Goal: Information Seeking & Learning: Check status

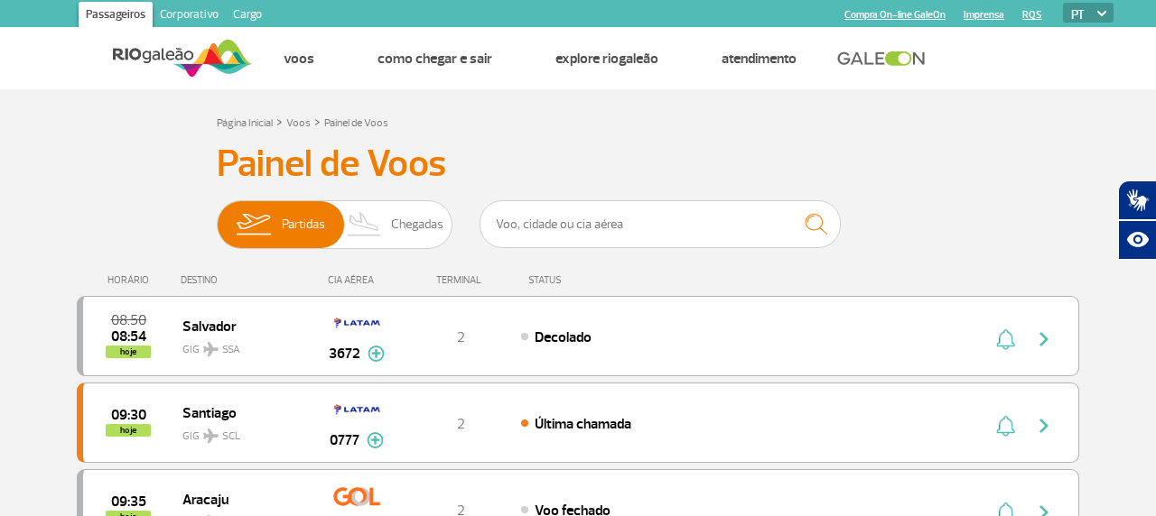
click at [412, 209] on span "Chegadas" at bounding box center [417, 224] width 52 height 47
click at [217, 216] on input "Partidas Chegadas" at bounding box center [217, 216] width 0 height 0
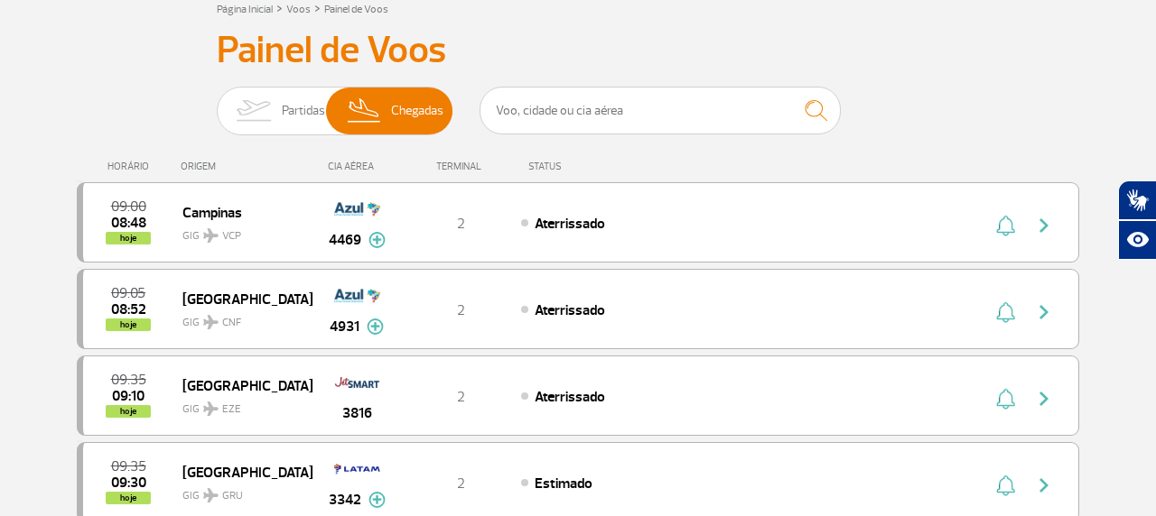
scroll to position [119, 0]
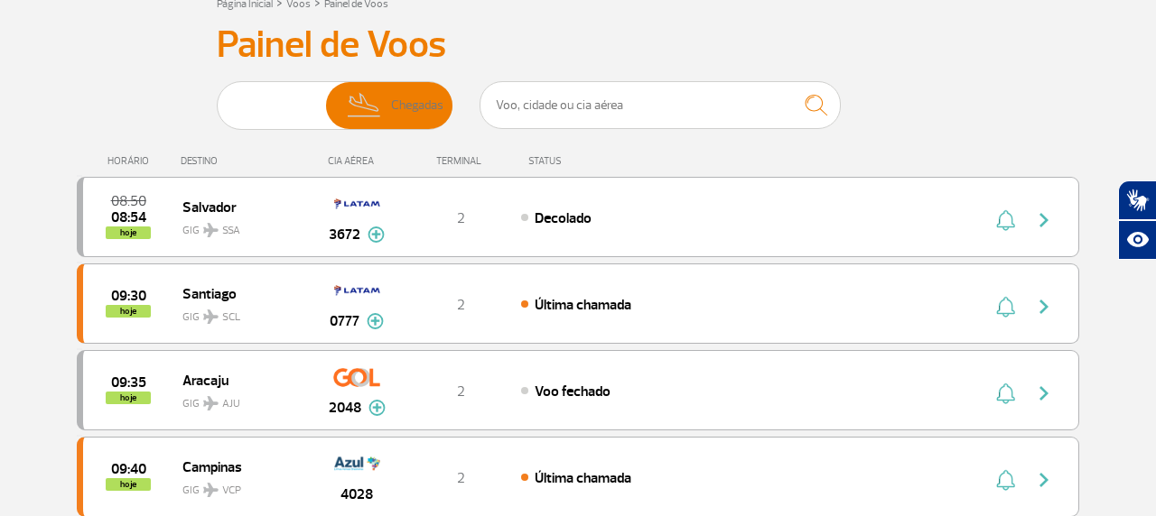
click at [277, 114] on img at bounding box center [253, 105] width 57 height 47
click at [217, 97] on input "Partidas Chegadas" at bounding box center [217, 97] width 0 height 0
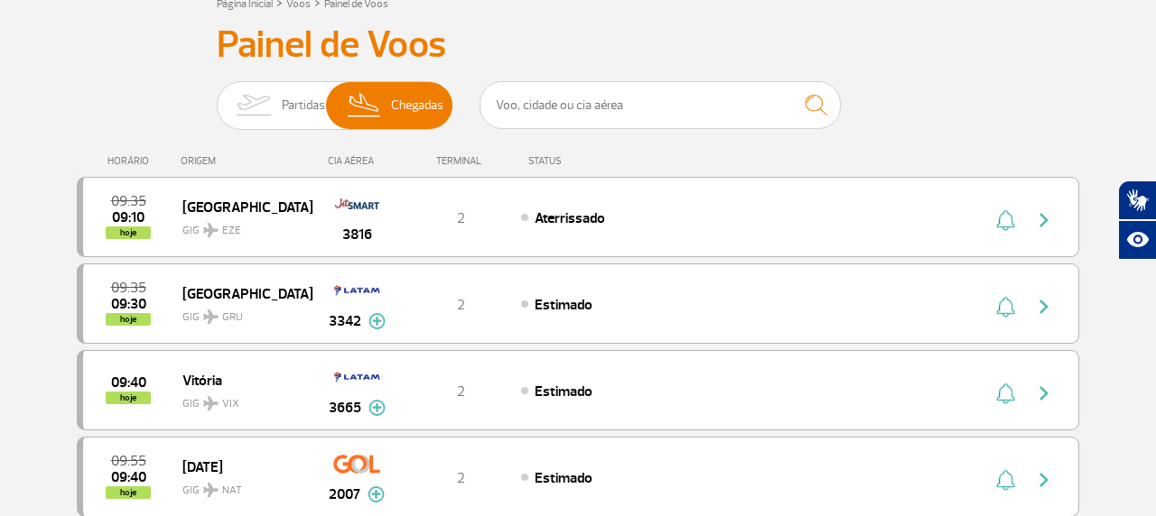
click at [272, 109] on img at bounding box center [253, 105] width 57 height 47
click at [217, 97] on input "Partidas Chegadas" at bounding box center [217, 97] width 0 height 0
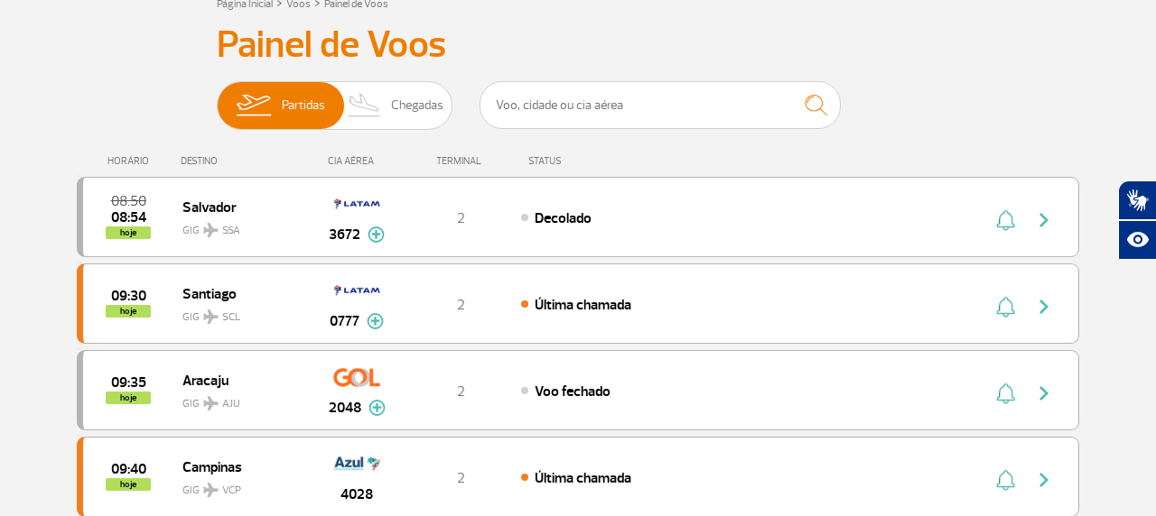
click at [416, 103] on span "Chegadas" at bounding box center [417, 105] width 52 height 47
click at [217, 97] on input "Partidas Chegadas" at bounding box center [217, 97] width 0 height 0
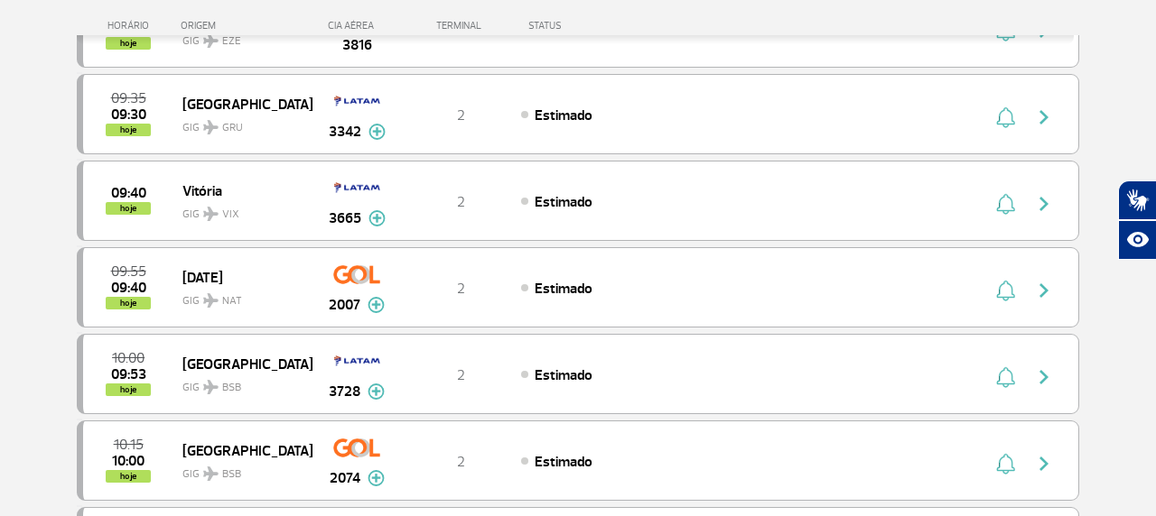
scroll to position [383, 0]
